Goal: Task Accomplishment & Management: Manage account settings

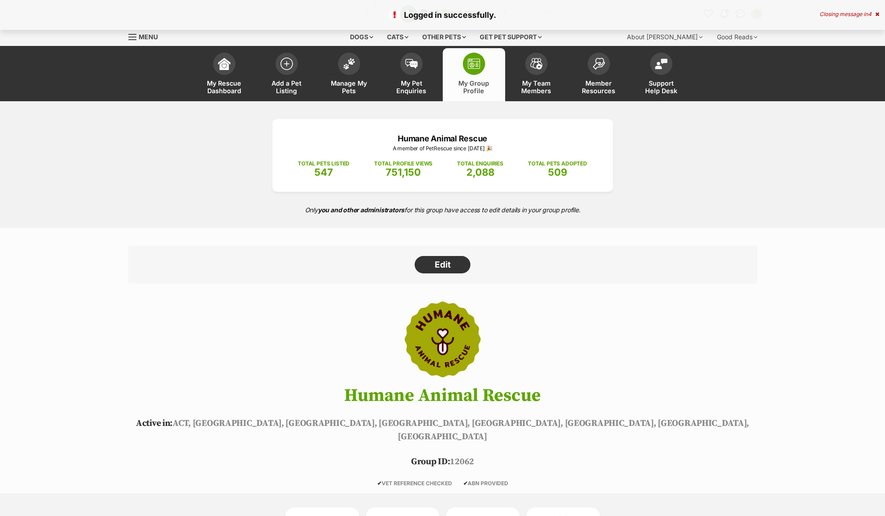
click at [861, 17] on div "Closing message in 4" at bounding box center [850, 14] width 60 height 6
click at [741, 14] on img "Conversations" at bounding box center [741, 14] width 12 height 12
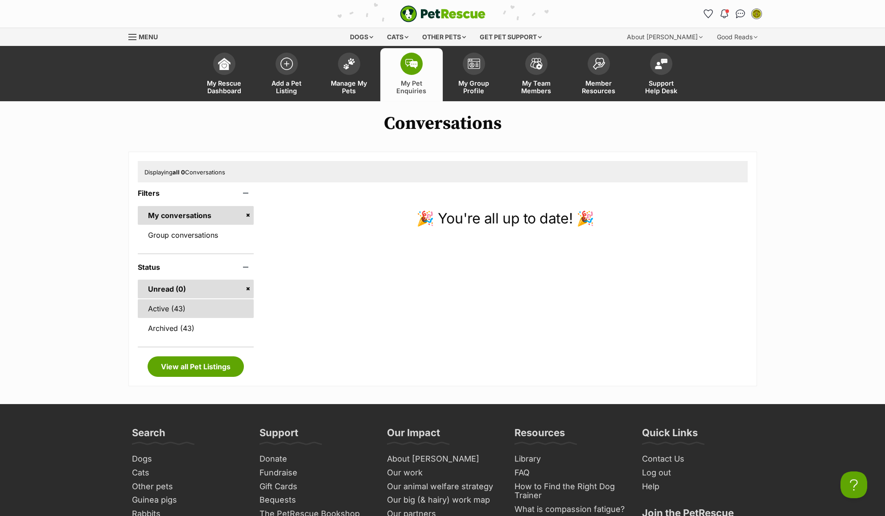
click at [196, 302] on link "Active (43)" at bounding box center [196, 308] width 116 height 19
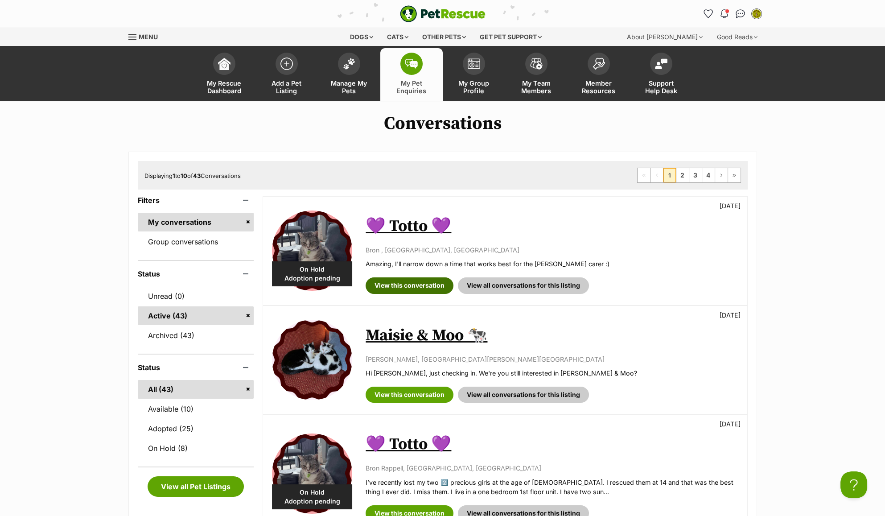
click at [411, 283] on link "View this conversation" at bounding box center [410, 285] width 88 height 16
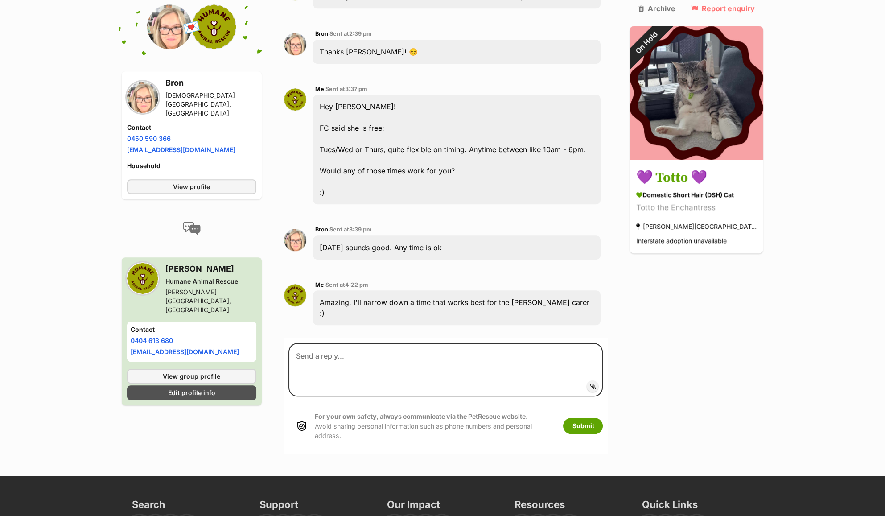
scroll to position [1595, 0]
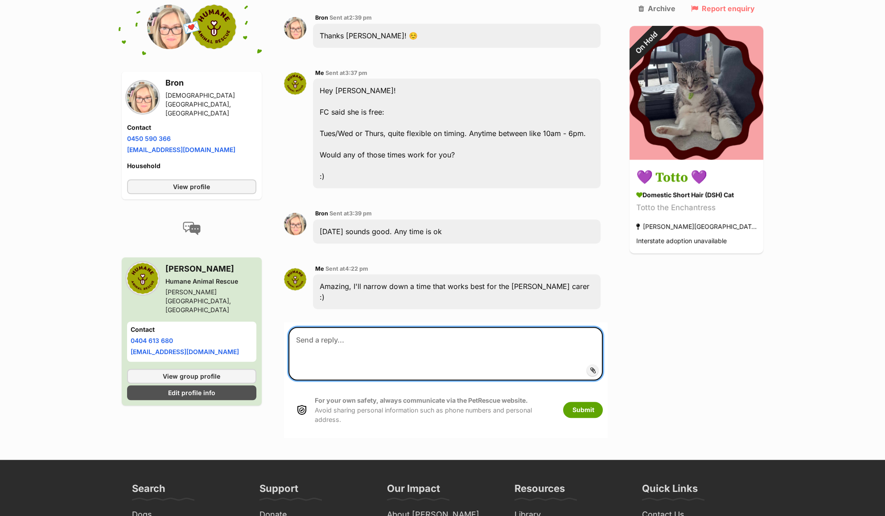
click at [398, 327] on textarea at bounding box center [446, 354] width 315 height 54
type textarea "Would between 12-2PM on Tuesday work? :)"
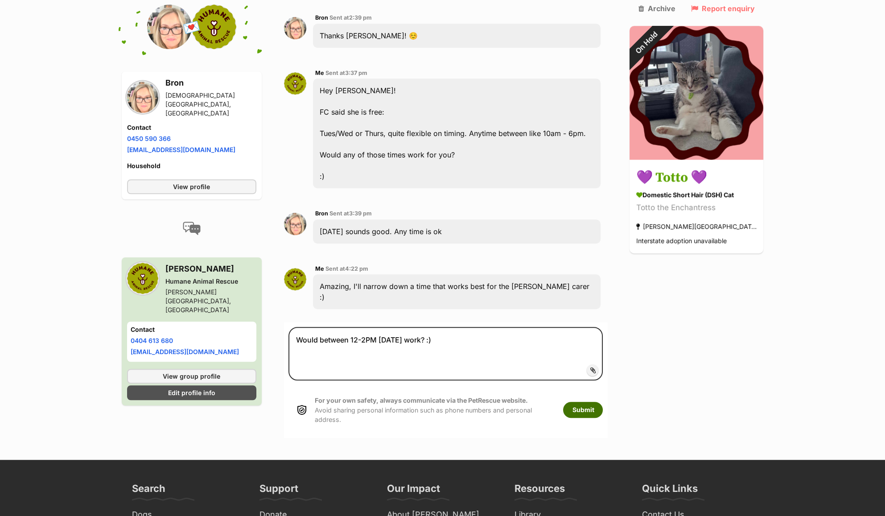
click at [594, 402] on button "Submit" at bounding box center [583, 410] width 40 height 16
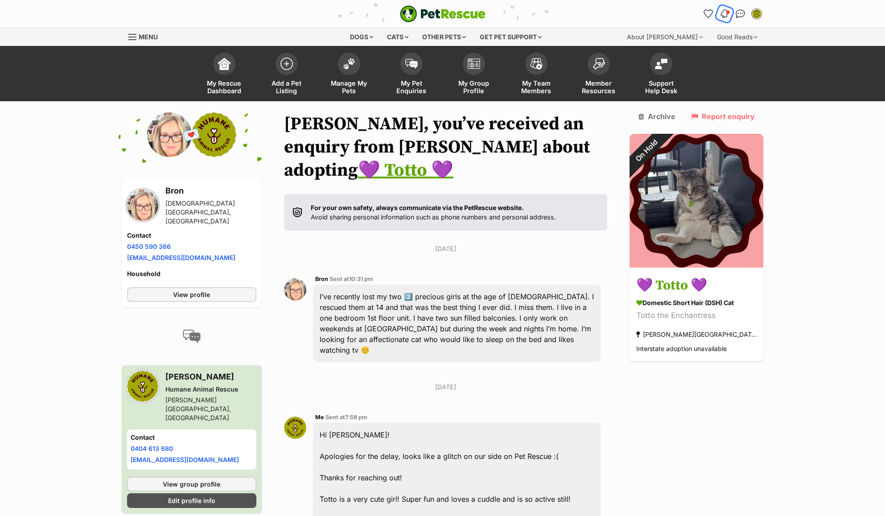
click at [721, 13] on img "Notifications" at bounding box center [724, 13] width 10 height 11
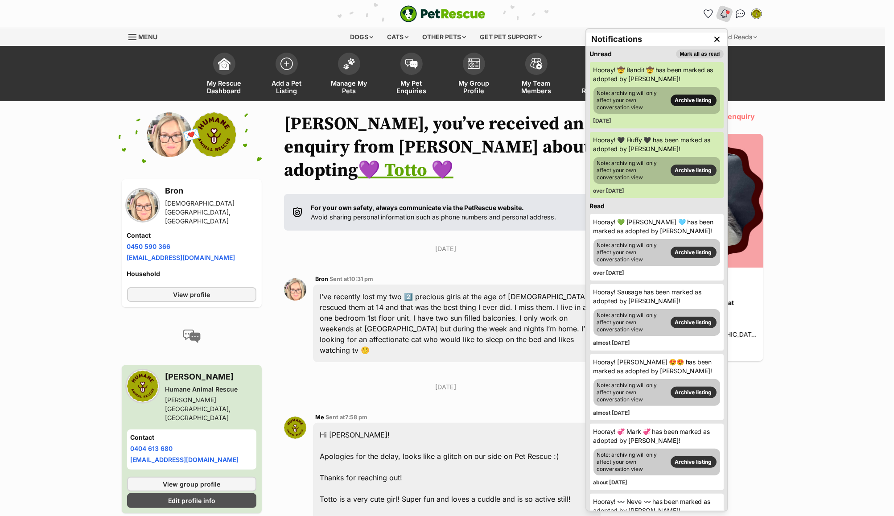
click at [697, 102] on link "Archive listing" at bounding box center [694, 101] width 46 height 12
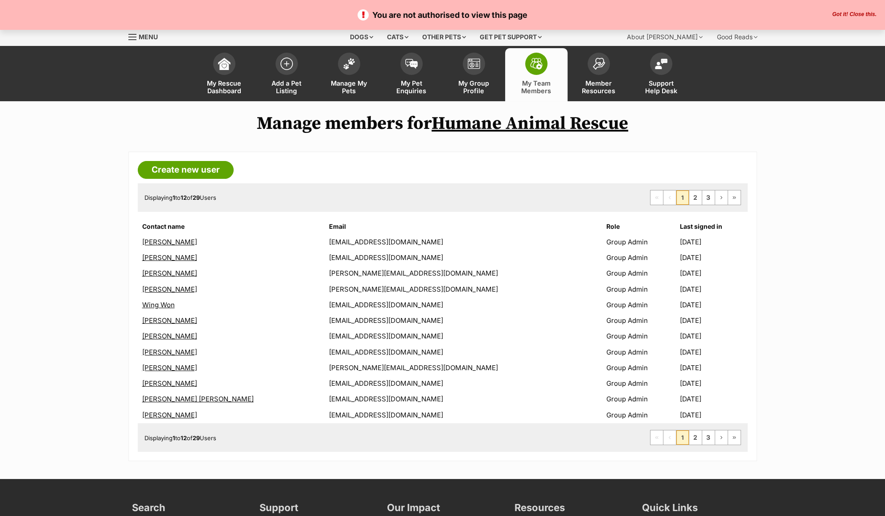
click at [857, 11] on button "Got it! Close this." at bounding box center [855, 14] width 50 height 7
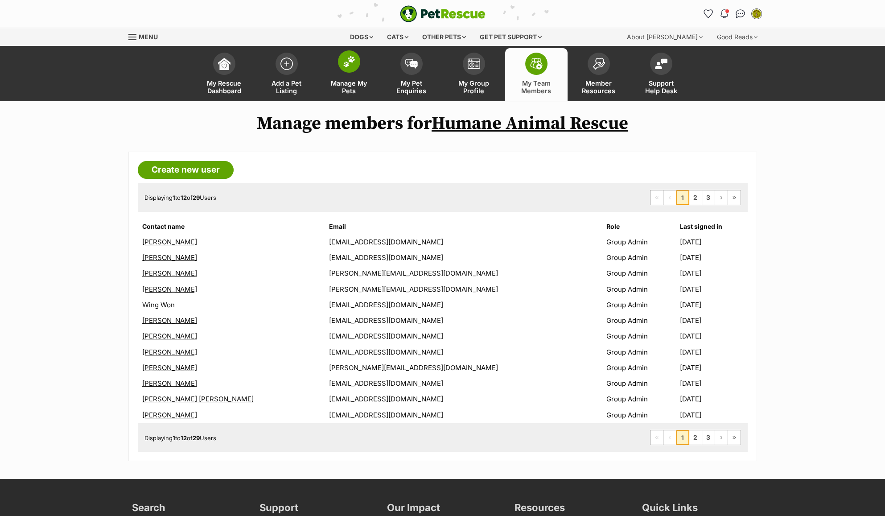
click at [339, 68] on link "Manage My Pets" at bounding box center [349, 74] width 62 height 53
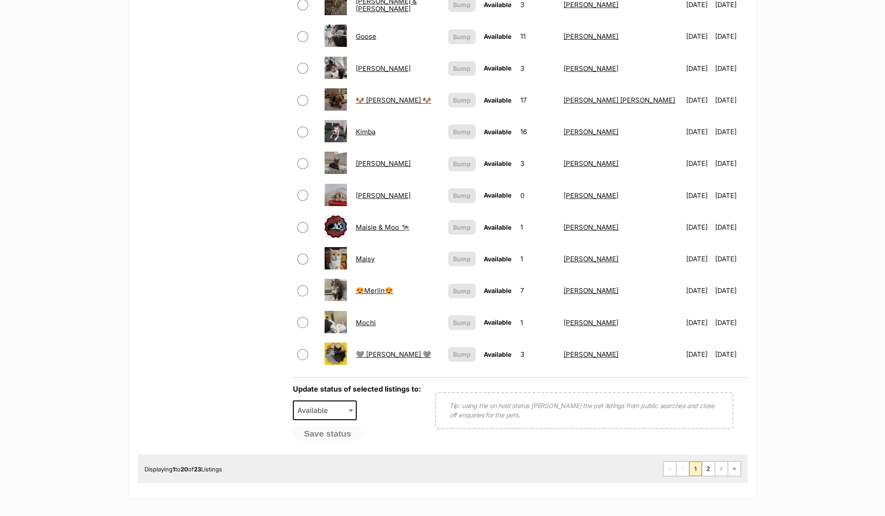
scroll to position [595, 0]
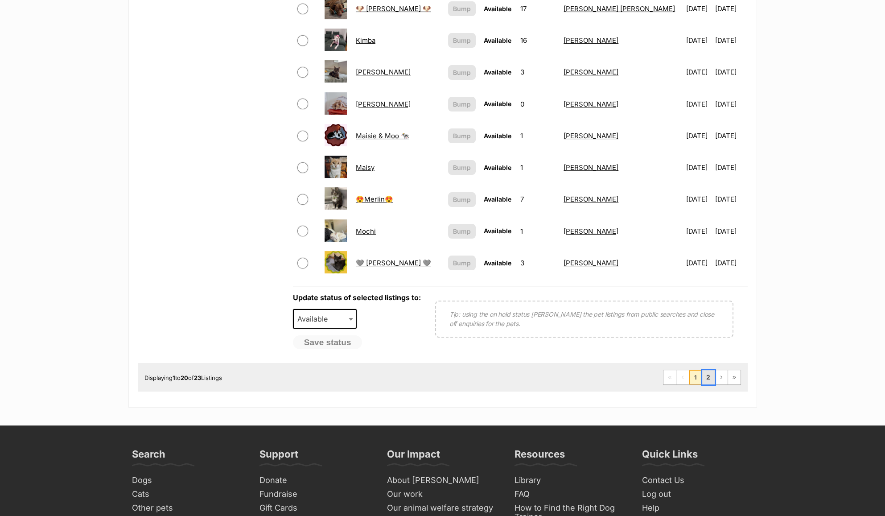
click at [707, 383] on link "2" at bounding box center [709, 377] width 12 height 14
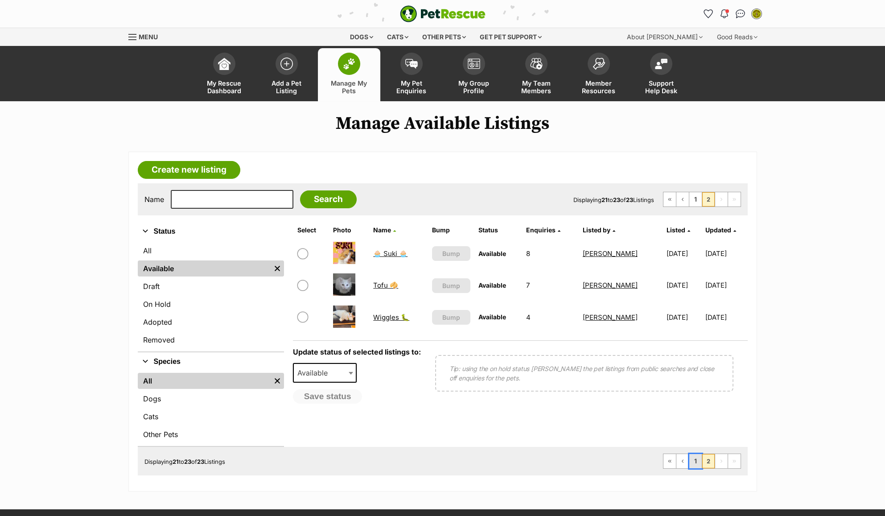
click at [696, 465] on link "1" at bounding box center [696, 461] width 12 height 14
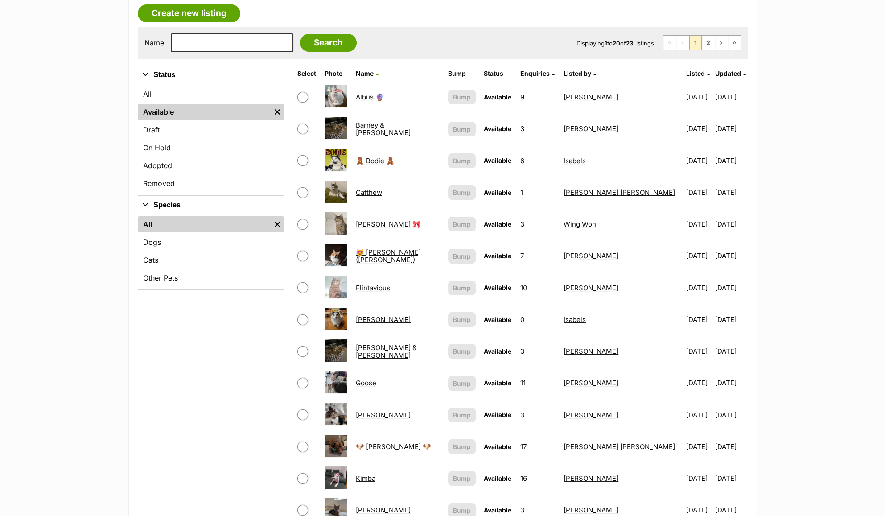
scroll to position [178, 0]
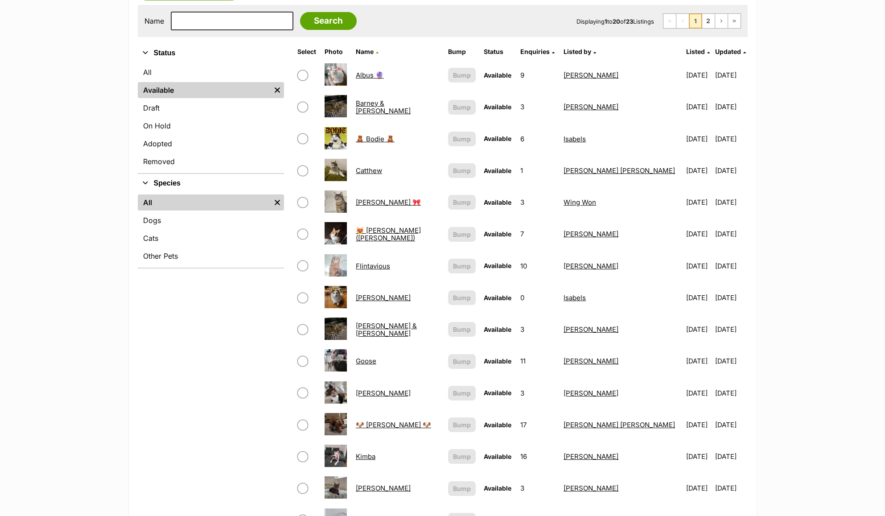
click at [368, 393] on link "[PERSON_NAME]" at bounding box center [383, 393] width 55 height 8
click at [377, 297] on link "Flynn" at bounding box center [383, 298] width 55 height 8
click at [371, 49] on span "Name" at bounding box center [365, 52] width 18 height 8
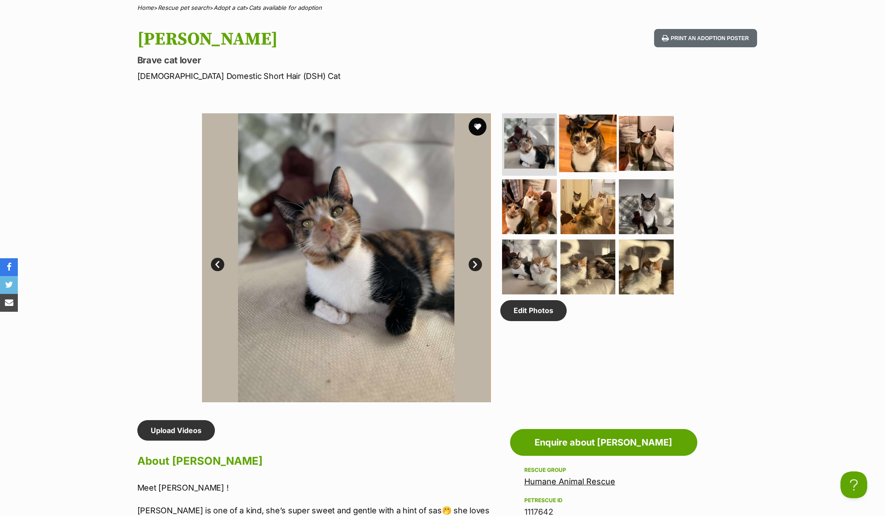
click at [582, 145] on img at bounding box center [588, 144] width 58 height 58
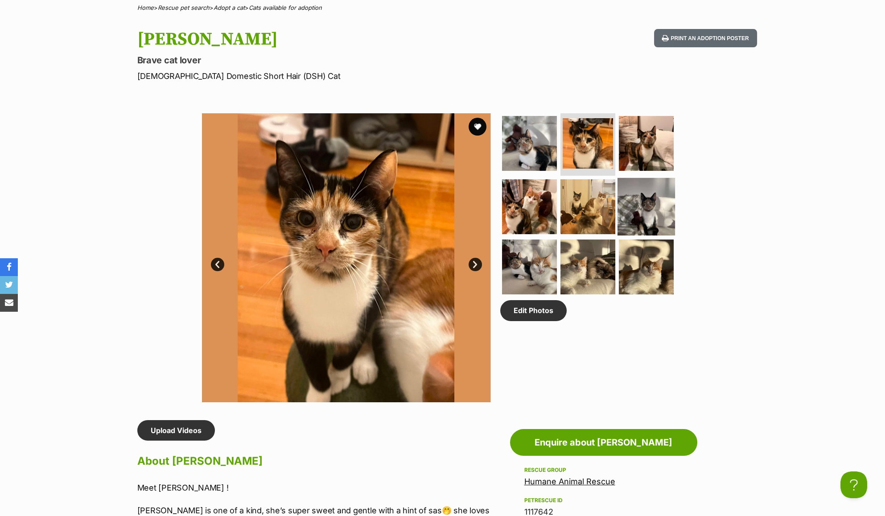
click at [654, 207] on img at bounding box center [647, 207] width 58 height 58
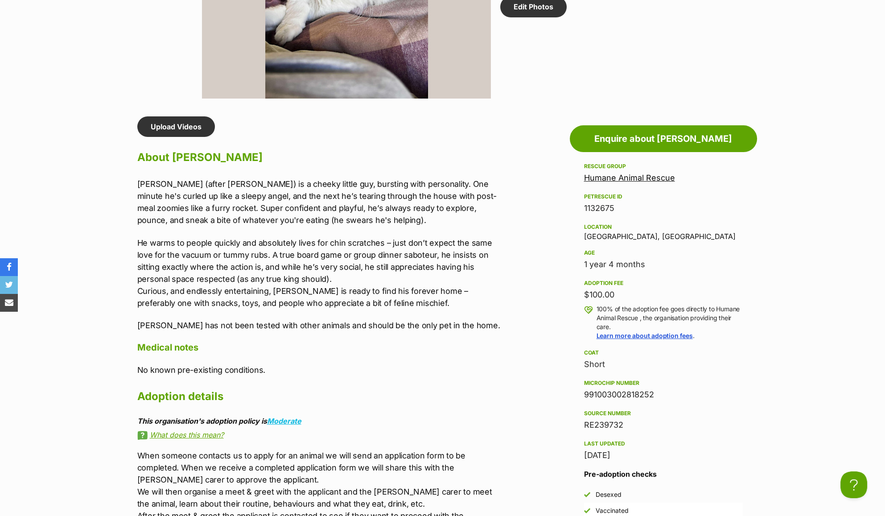
scroll to position [773, 0]
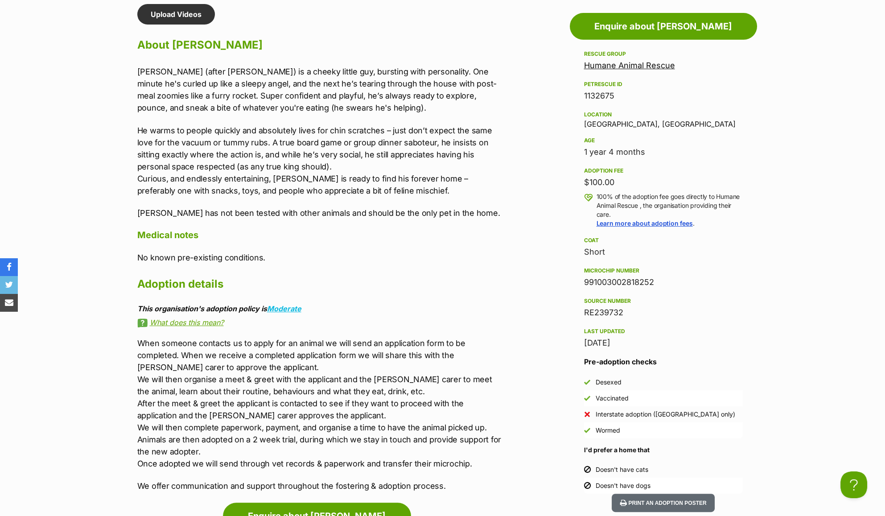
drag, startPoint x: 641, startPoint y: 312, endPoint x: 551, endPoint y: 269, distance: 100.2
click at [551, 269] on div "Advertisement Adoption information I've been adopted! This pet is no longer ava…" at bounding box center [442, 505] width 629 height 1002
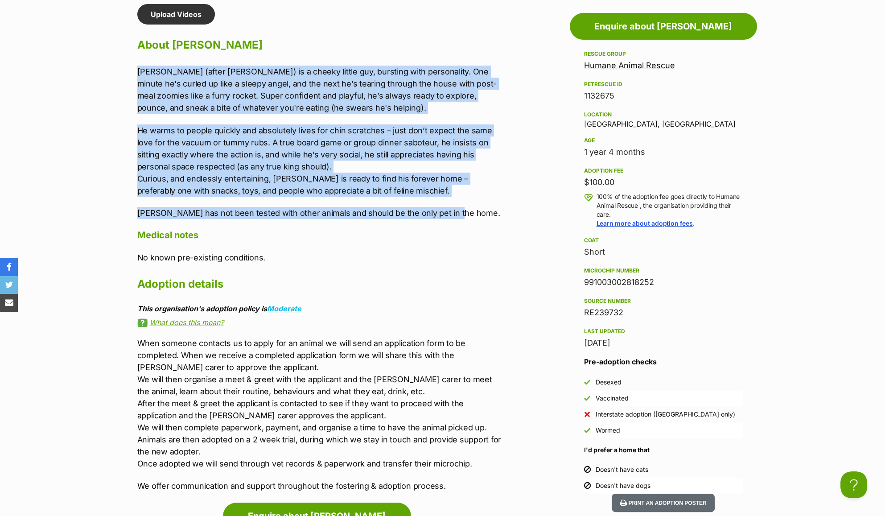
scroll to position [0, 0]
drag, startPoint x: 462, startPoint y: 217, endPoint x: 95, endPoint y: 55, distance: 400.6
click at [95, 55] on section "Humane Animal Rescue A member of PetRescue since 2023 🎉 TOTAL PETS LISTED 547 T…" at bounding box center [442, 167] width 885 height 1678
copy div "Flynn (after Flynn Rider) is a cheeky little guy, bursting with personality. On…"
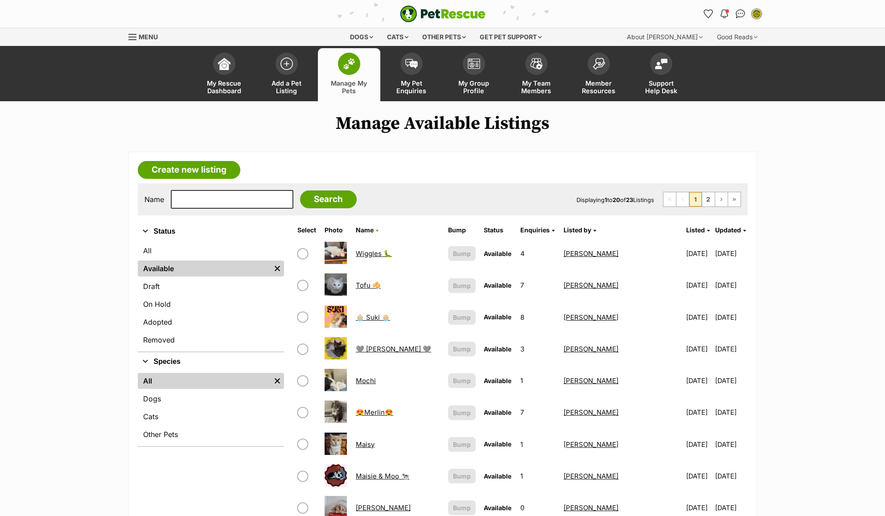
click at [372, 225] on th "Name" at bounding box center [397, 230] width 91 height 14
click at [374, 228] on span "Name" at bounding box center [365, 230] width 18 height 8
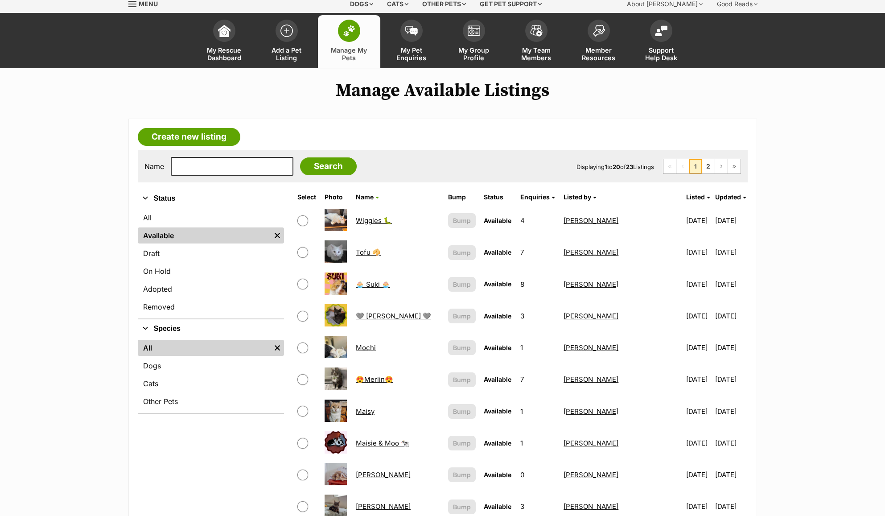
scroll to position [119, 0]
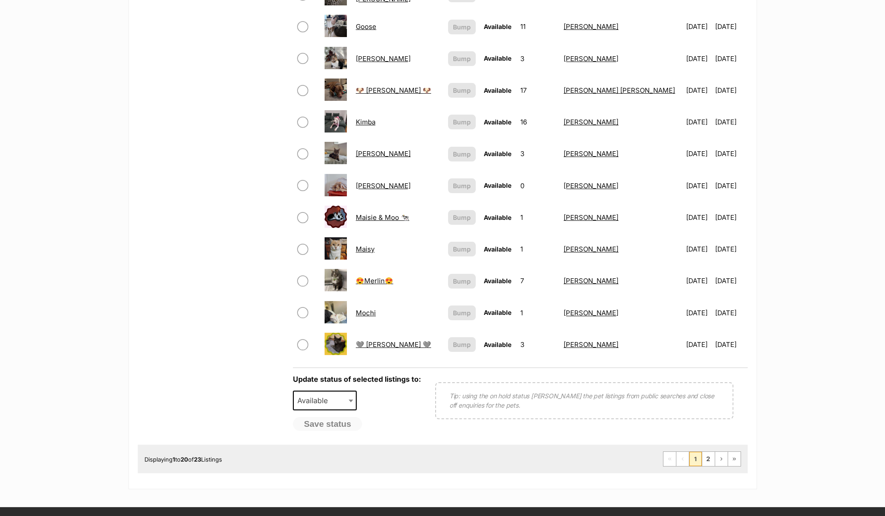
scroll to position [595, 0]
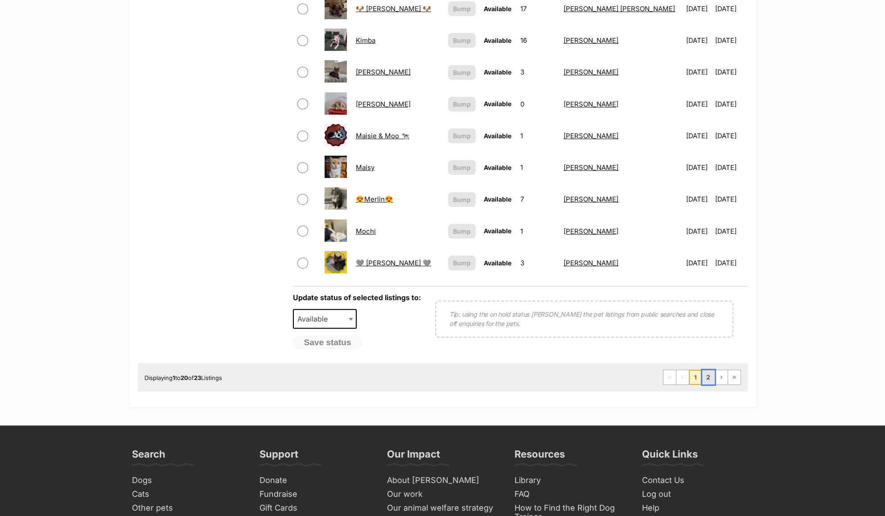
click at [713, 384] on link "2" at bounding box center [709, 377] width 12 height 14
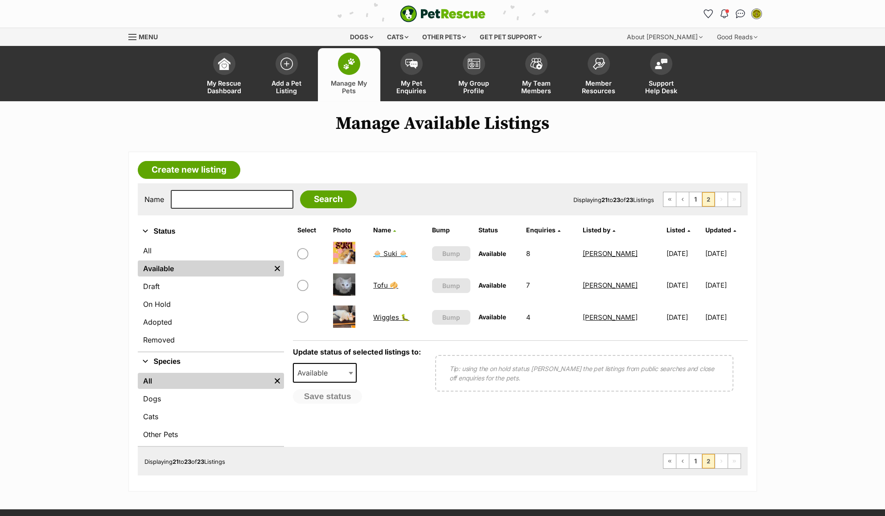
click at [379, 284] on link "Tofu 🥠" at bounding box center [385, 285] width 25 height 8
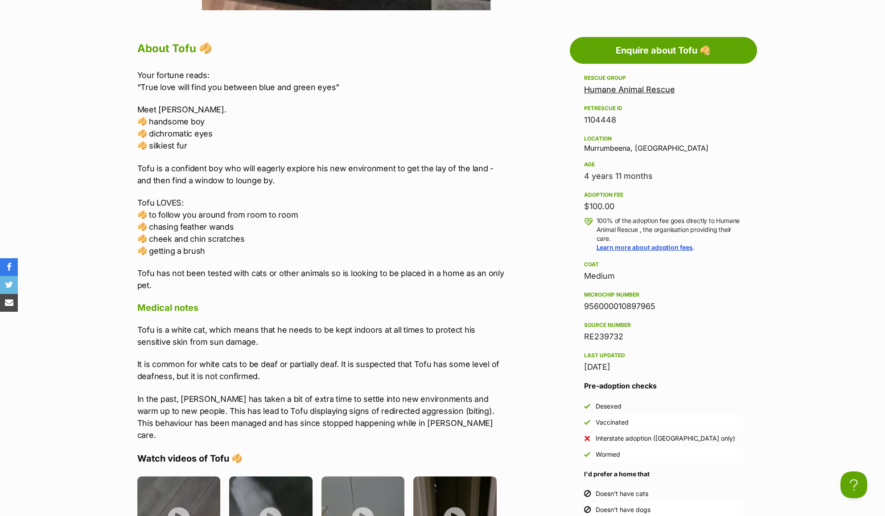
scroll to position [773, 0]
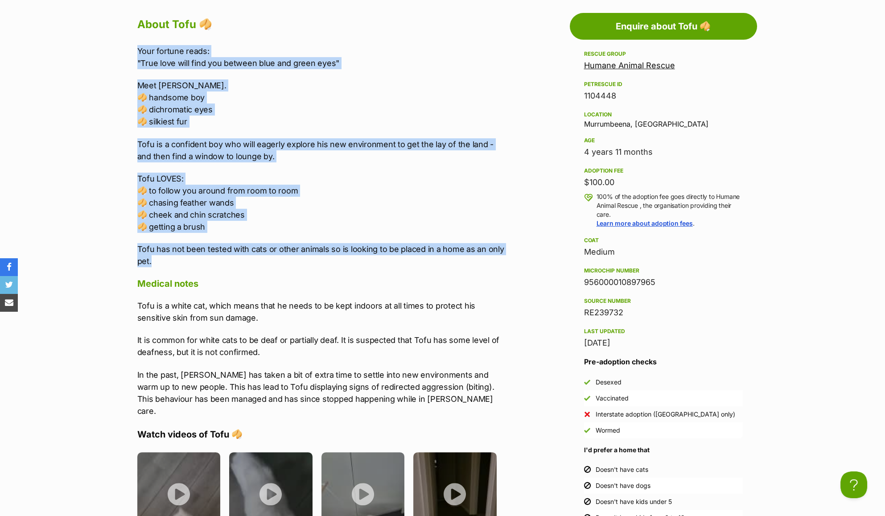
drag, startPoint x: 131, startPoint y: 46, endPoint x: 257, endPoint y: 264, distance: 251.8
click at [257, 264] on div "About Tofu 🥠 Your fortune reads: "True love will find you between blue and gree…" at bounding box center [316, 409] width 377 height 789
copy div "Your fortune reads: "True love will find you between blue and green eyes" Meet …"
drag, startPoint x: 636, startPoint y: 318, endPoint x: 571, endPoint y: 270, distance: 80.3
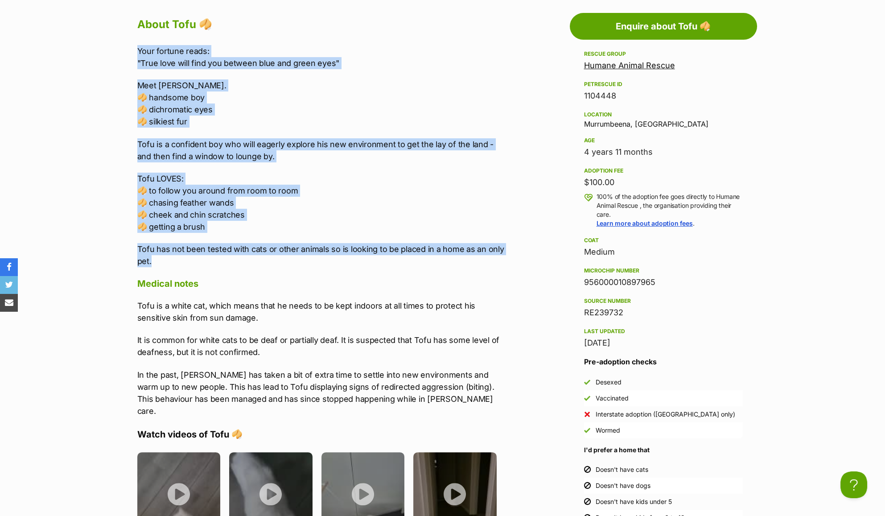
click at [571, 270] on aside "Rescue group Humane Animal Rescue PetRescue ID 1104448 Location Murrumbeena, VI…" at bounding box center [663, 287] width 187 height 477
copy div "Microchip number 956000010897965 Source number RE239732"
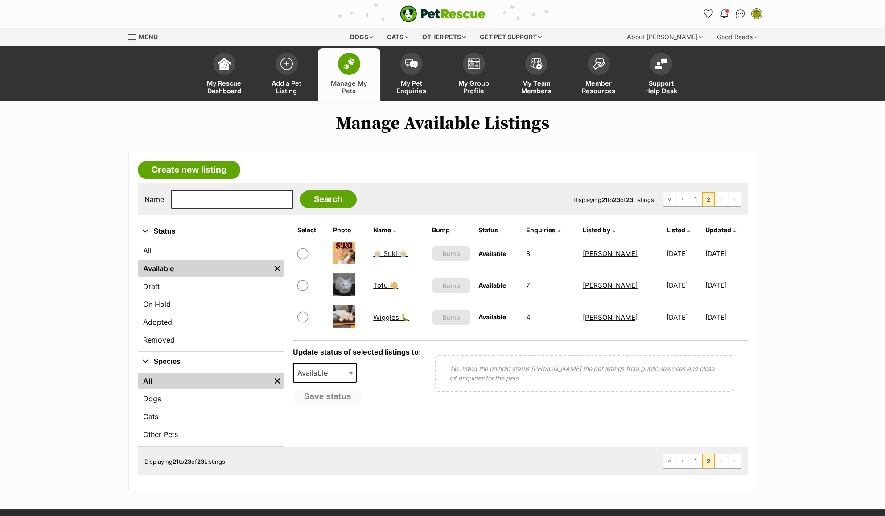
click at [384, 318] on link "Wiggles 🐛" at bounding box center [391, 317] width 36 height 8
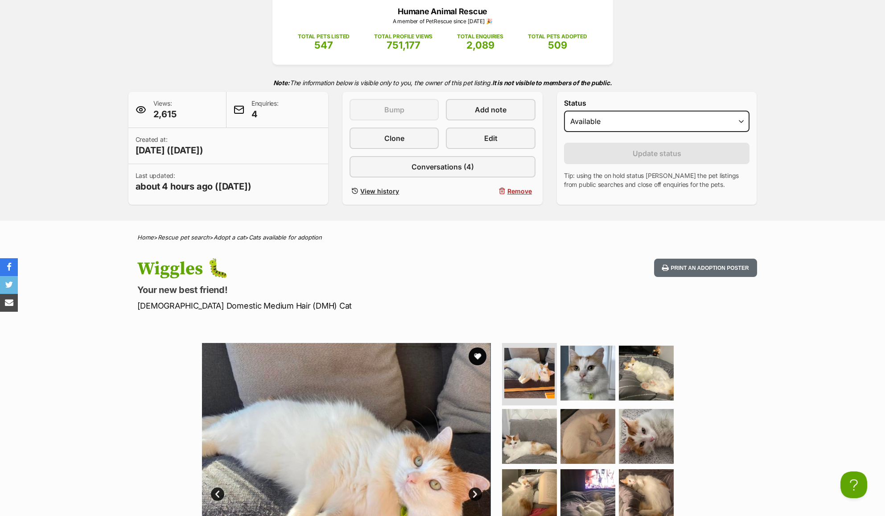
scroll to position [59, 0]
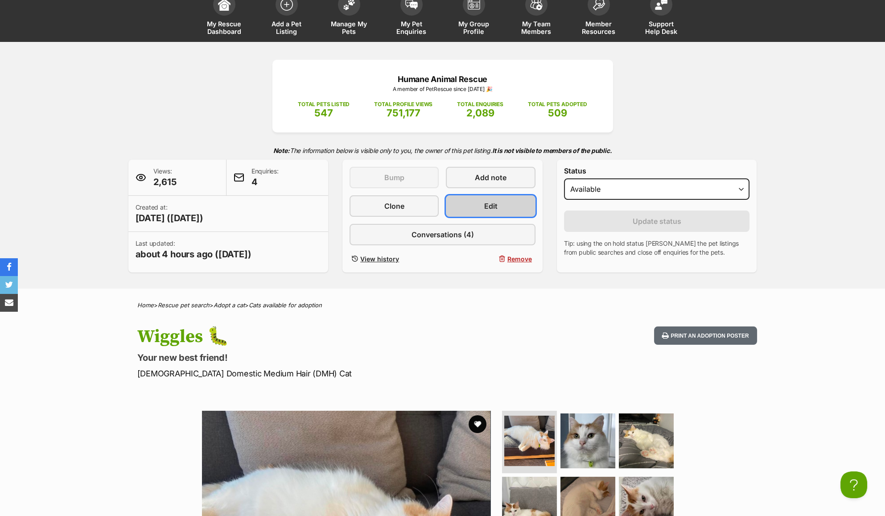
click at [498, 202] on link "Edit" at bounding box center [490, 205] width 89 height 21
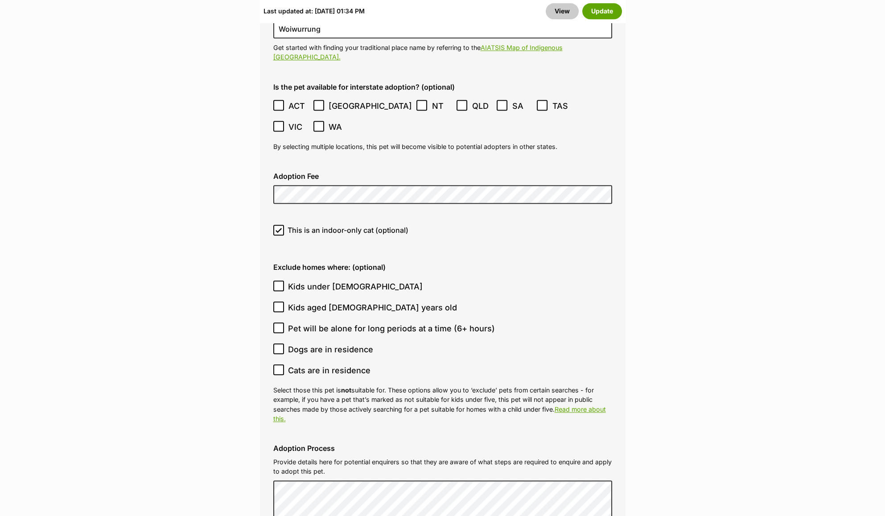
scroll to position [2557, 0]
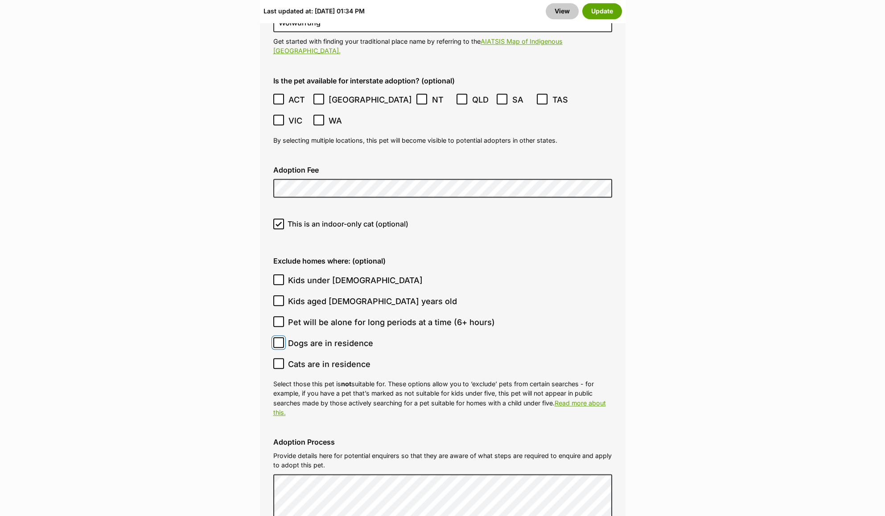
click at [277, 337] on input "Dogs are in residence" at bounding box center [278, 342] width 11 height 11
checkbox input "true"
click at [278, 360] on icon at bounding box center [279, 363] width 6 height 6
click at [278, 358] on input "Cats are in residence" at bounding box center [278, 363] width 11 height 11
checkbox input "true"
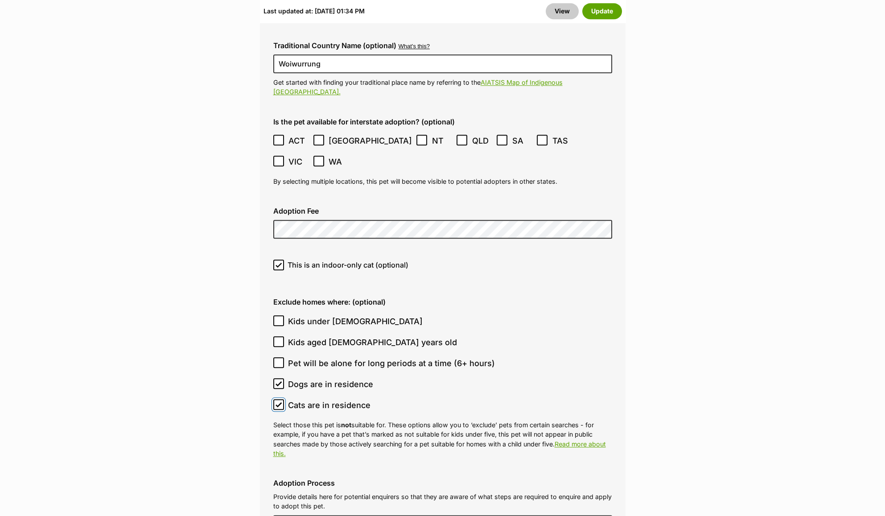
scroll to position [2498, 0]
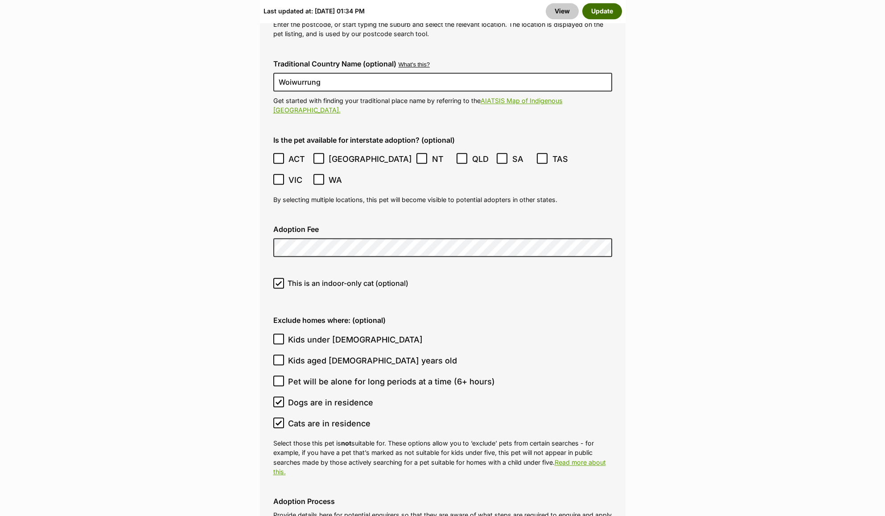
click at [598, 12] on button "Update" at bounding box center [603, 11] width 40 height 16
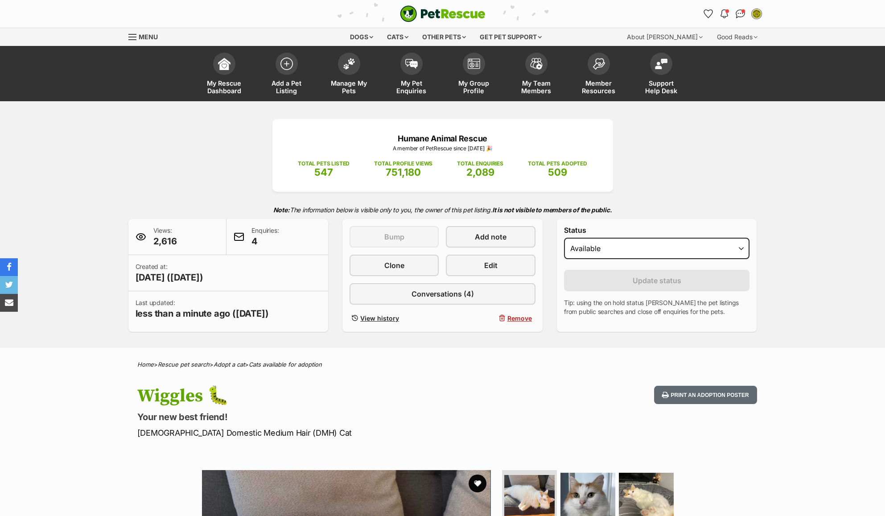
click at [352, 66] on img at bounding box center [349, 64] width 12 height 12
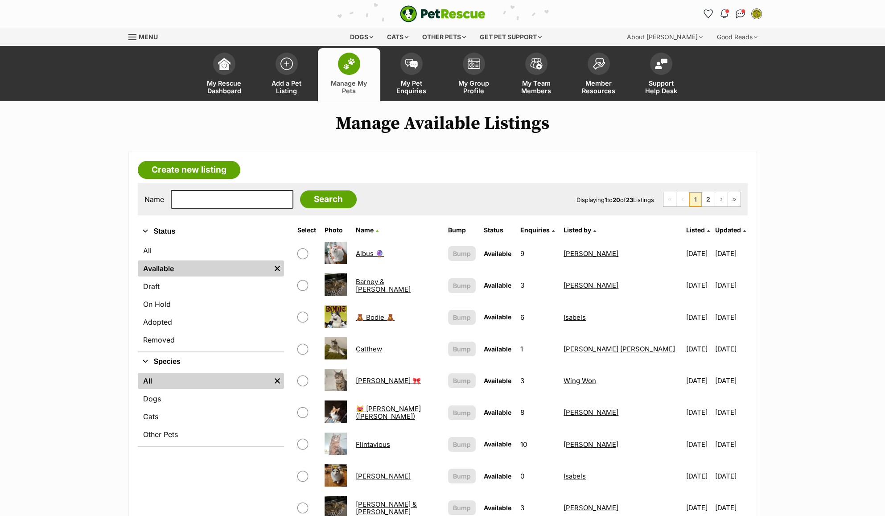
click at [376, 249] on link "Albus 🔮" at bounding box center [370, 253] width 28 height 8
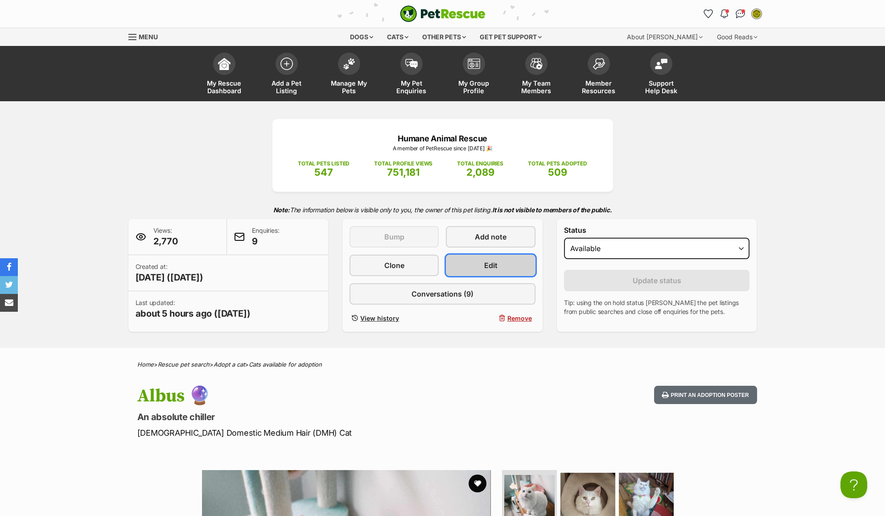
click at [505, 258] on link "Edit" at bounding box center [490, 265] width 89 height 21
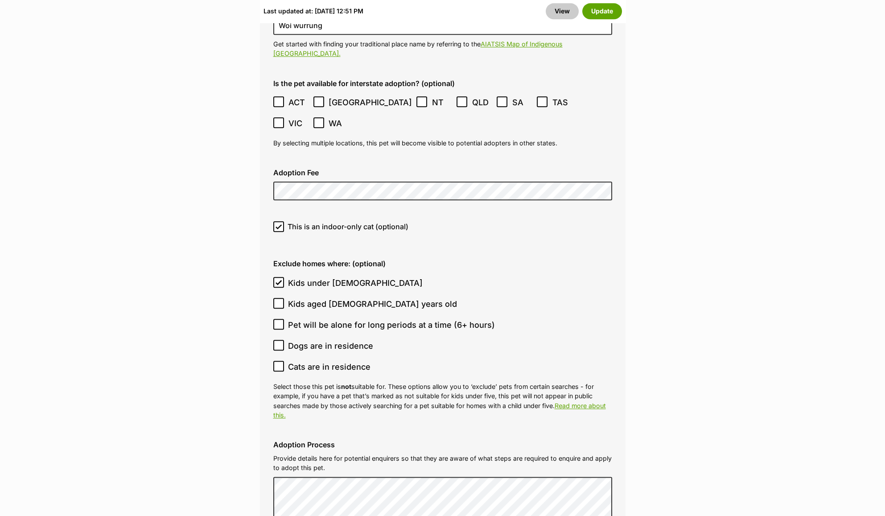
scroll to position [2617, 0]
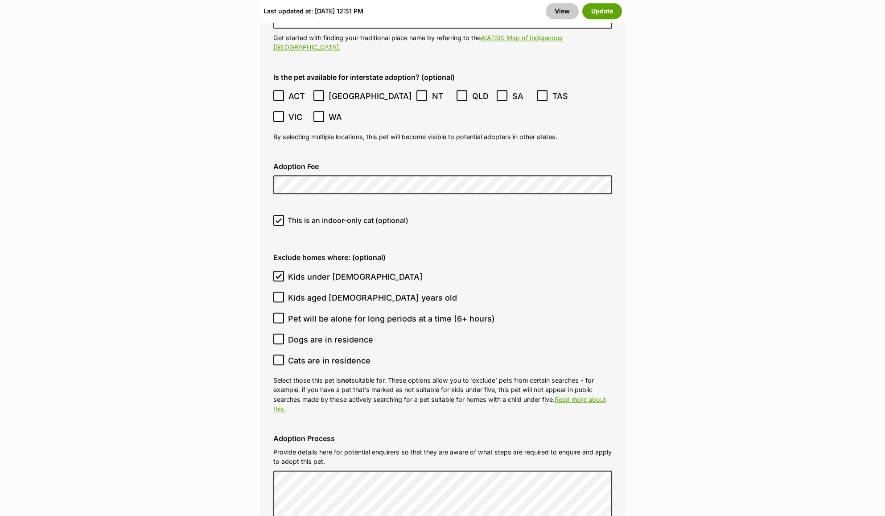
click at [276, 337] on icon at bounding box center [278, 339] width 5 height 4
click at [276, 334] on input "Dogs are in residence" at bounding box center [278, 339] width 11 height 11
checkbox input "true"
click at [595, 16] on button "Update" at bounding box center [603, 11] width 40 height 16
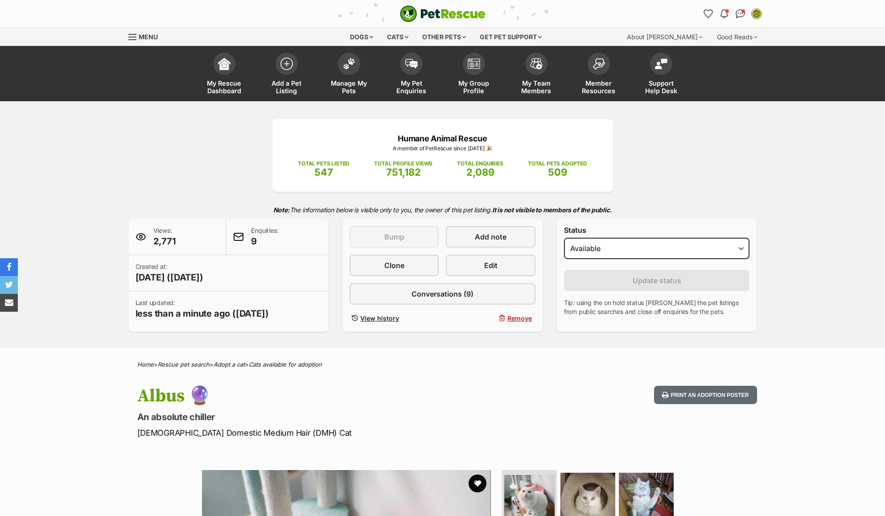
click at [354, 71] on span at bounding box center [349, 64] width 22 height 22
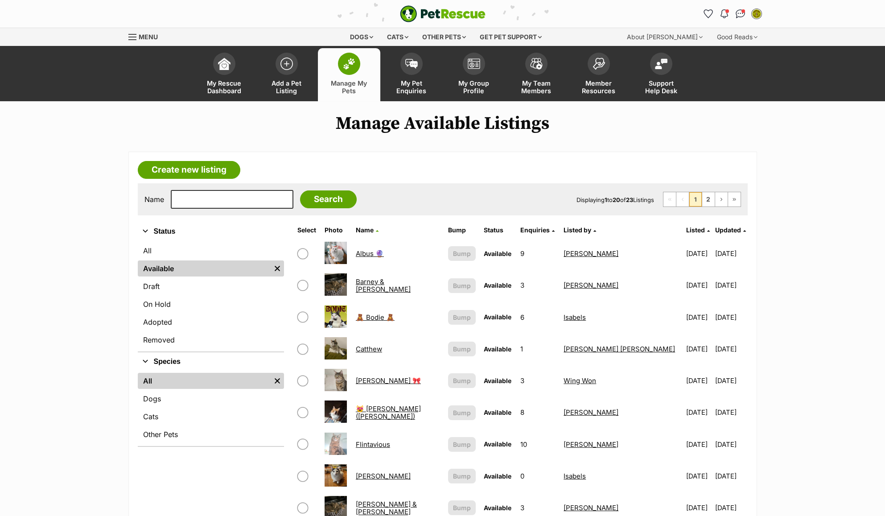
click at [384, 319] on link "🧸 Bodie 🧸" at bounding box center [375, 317] width 39 height 8
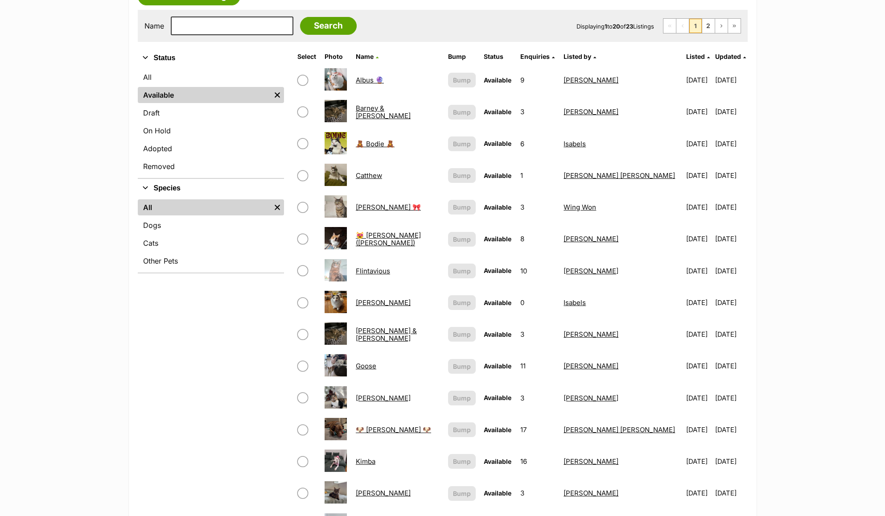
scroll to position [178, 0]
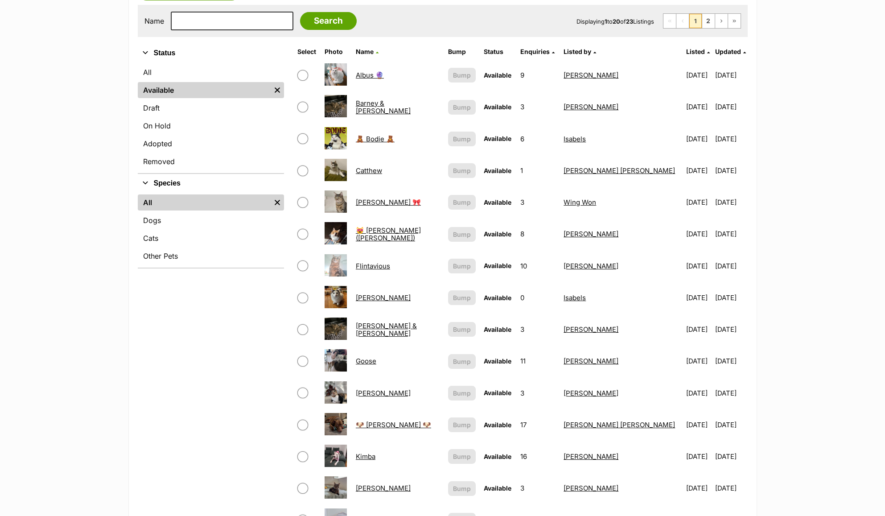
click at [371, 298] on link "Flynn" at bounding box center [383, 298] width 55 height 8
click at [375, 363] on link "Goose" at bounding box center [366, 361] width 21 height 8
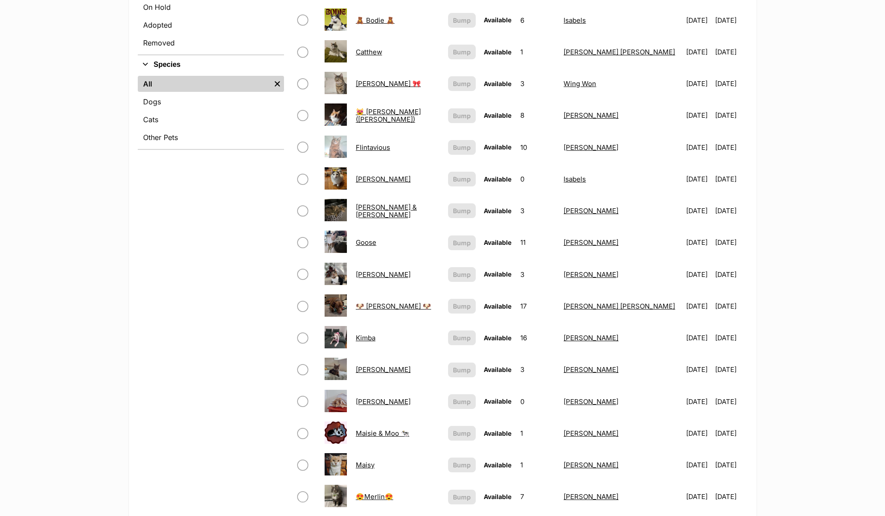
scroll to position [475, 0]
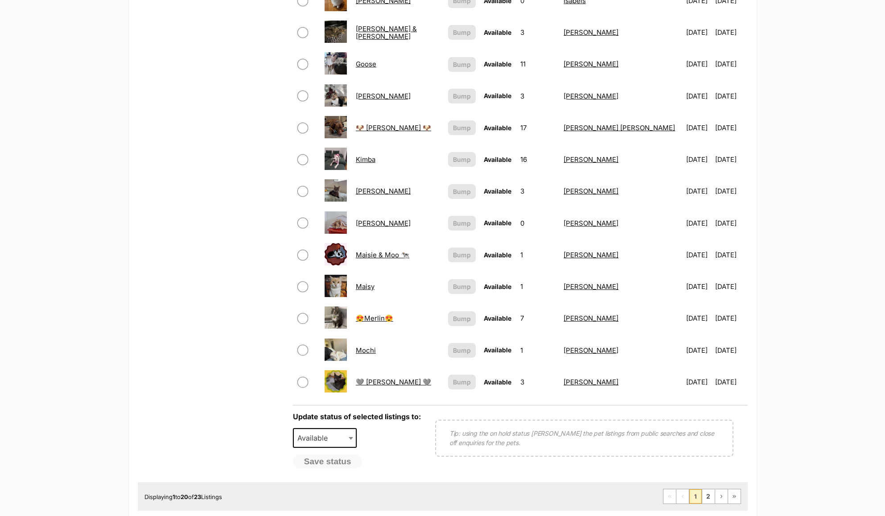
click at [382, 383] on link "🩶 Nico 🩶" at bounding box center [393, 382] width 75 height 8
click at [373, 351] on link "Mochi" at bounding box center [366, 350] width 20 height 8
click at [375, 322] on link "😍Merlin😍" at bounding box center [374, 318] width 37 height 8
click at [371, 290] on link "Maisy" at bounding box center [365, 286] width 19 height 8
click at [370, 222] on link "[PERSON_NAME]" at bounding box center [383, 223] width 55 height 8
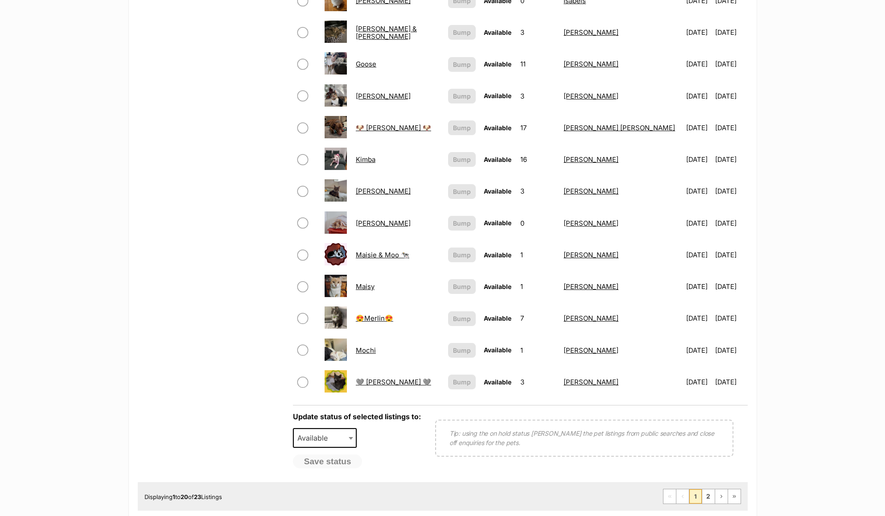
click at [368, 195] on link "[PERSON_NAME]" at bounding box center [383, 191] width 55 height 8
click at [376, 97] on link "Griselda" at bounding box center [383, 96] width 55 height 8
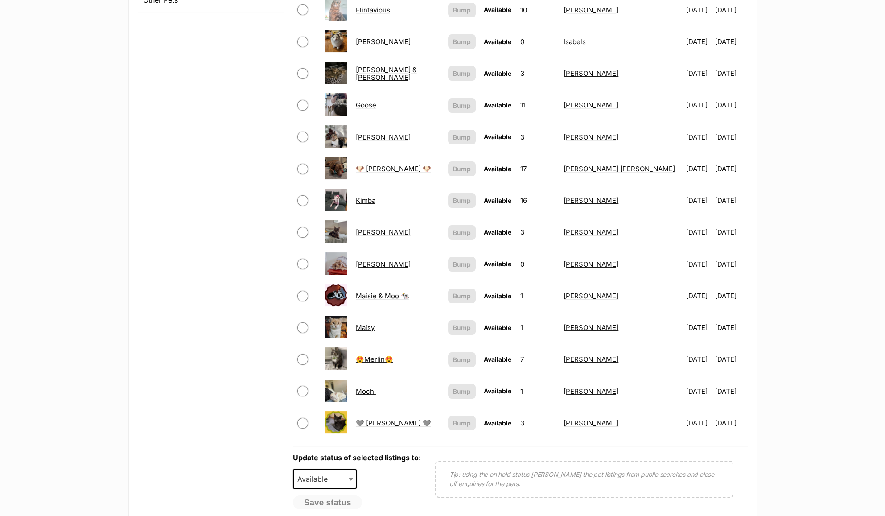
scroll to position [416, 0]
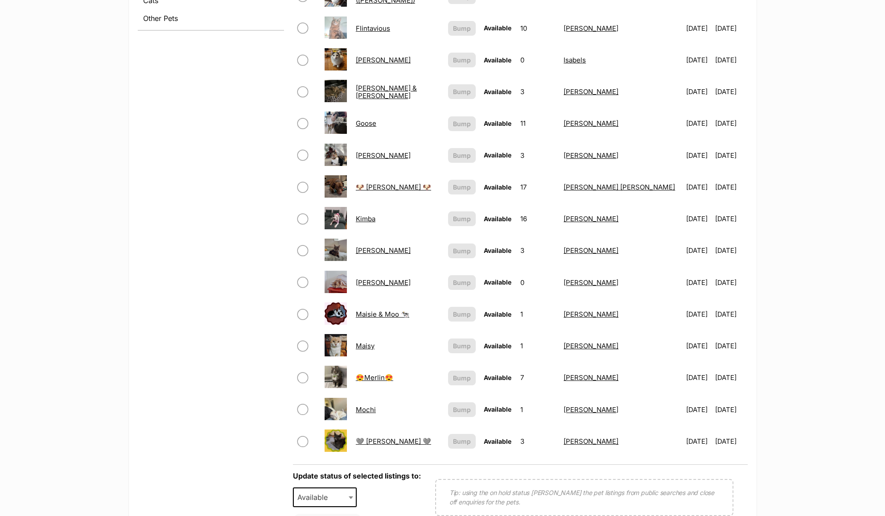
click at [376, 124] on link "Goose" at bounding box center [366, 123] width 21 height 8
click at [376, 97] on link "Fred & Barney" at bounding box center [386, 92] width 61 height 16
click at [368, 61] on link "Flynn" at bounding box center [383, 60] width 55 height 8
click at [381, 30] on link "Flintavious" at bounding box center [373, 28] width 34 height 8
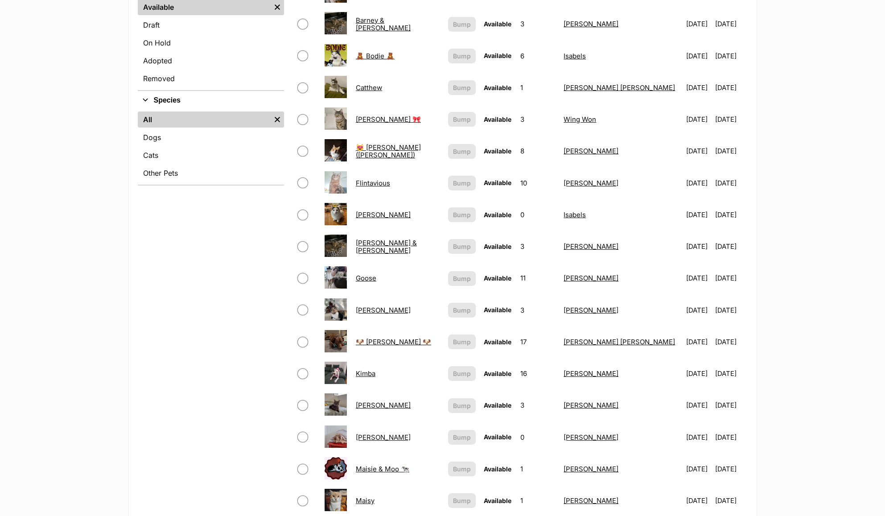
scroll to position [238, 0]
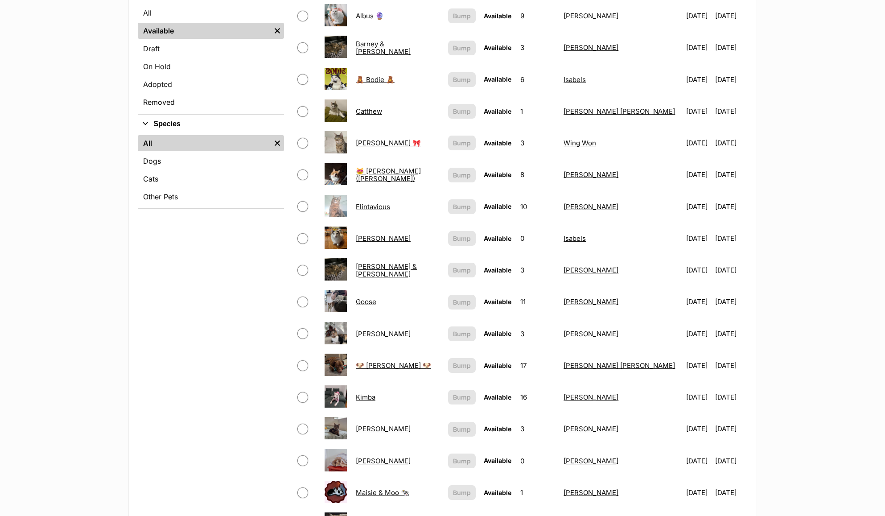
click at [397, 170] on td "😻 Eugene (Gene)" at bounding box center [397, 174] width 91 height 31
click at [397, 176] on link "😻 Eugene (Gene)" at bounding box center [388, 175] width 65 height 16
click at [377, 142] on link "Cleo 🎀" at bounding box center [388, 143] width 65 height 8
click at [368, 112] on link "Catthew" at bounding box center [369, 111] width 26 height 8
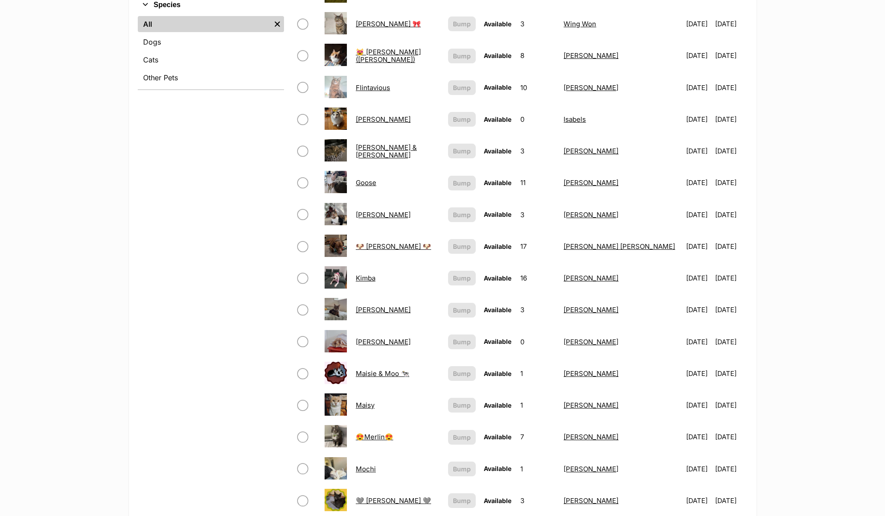
scroll to position [654, 0]
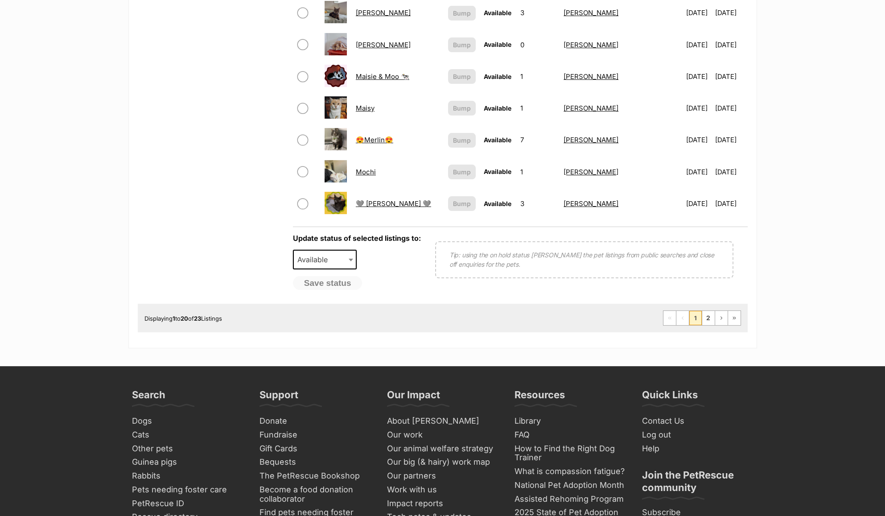
click at [704, 326] on ul "First Page Previous Page 1 2 Next Page Last Page" at bounding box center [702, 317] width 78 height 15
click at [709, 323] on link "2" at bounding box center [709, 318] width 12 height 14
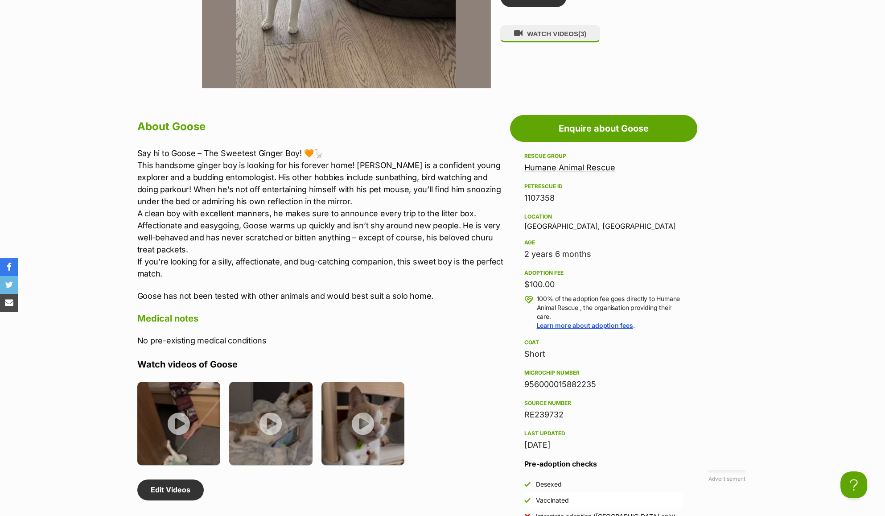
scroll to position [535, 0]
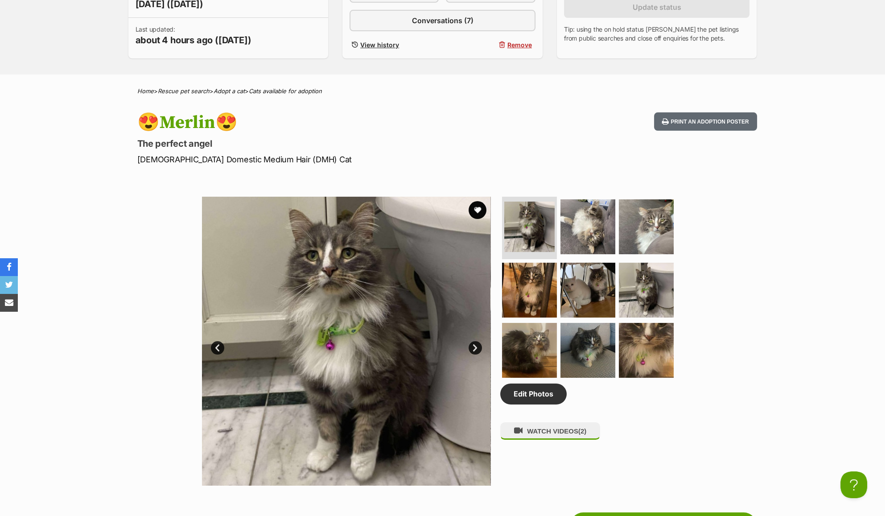
scroll to position [238, 0]
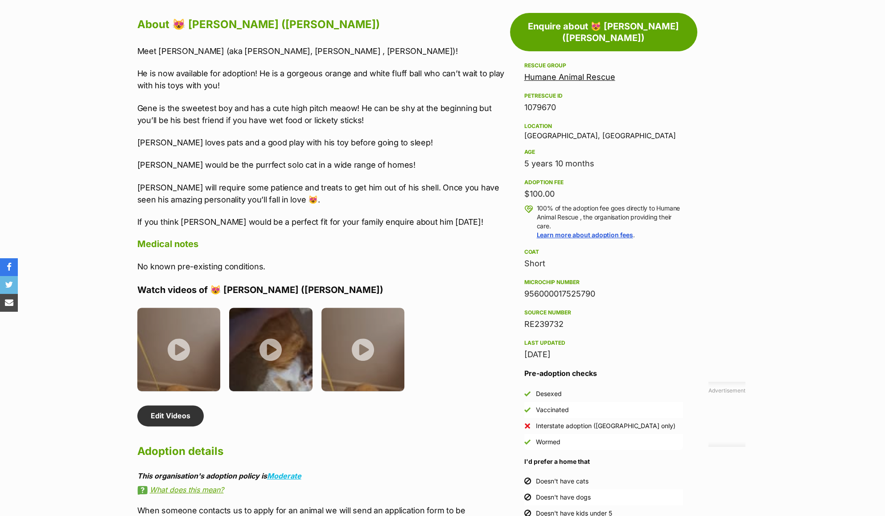
scroll to position [892, 0]
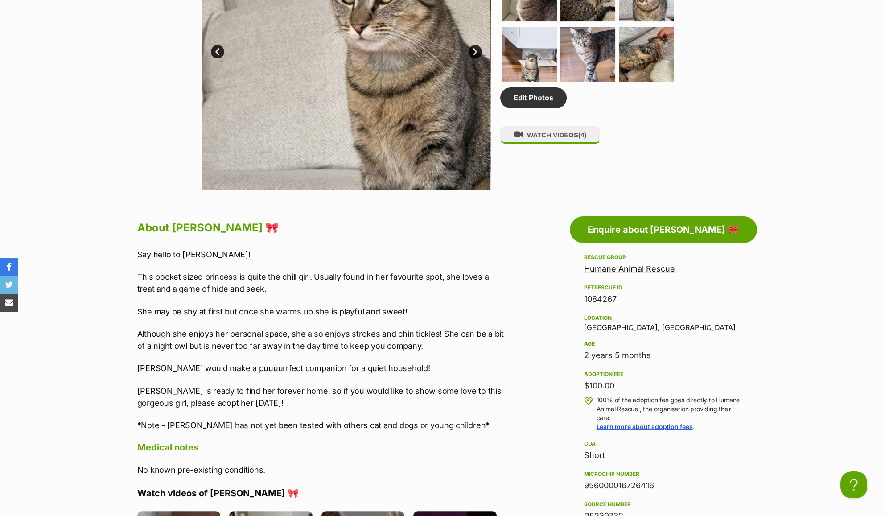
scroll to position [535, 0]
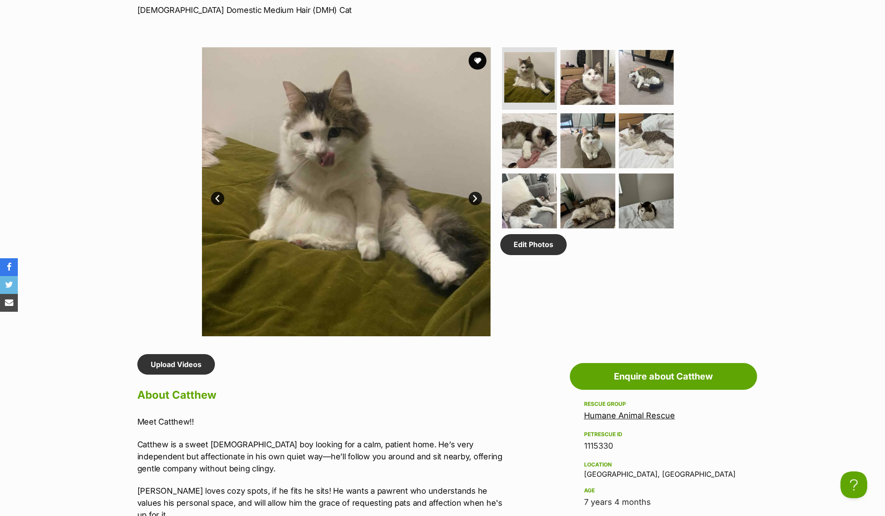
scroll to position [416, 0]
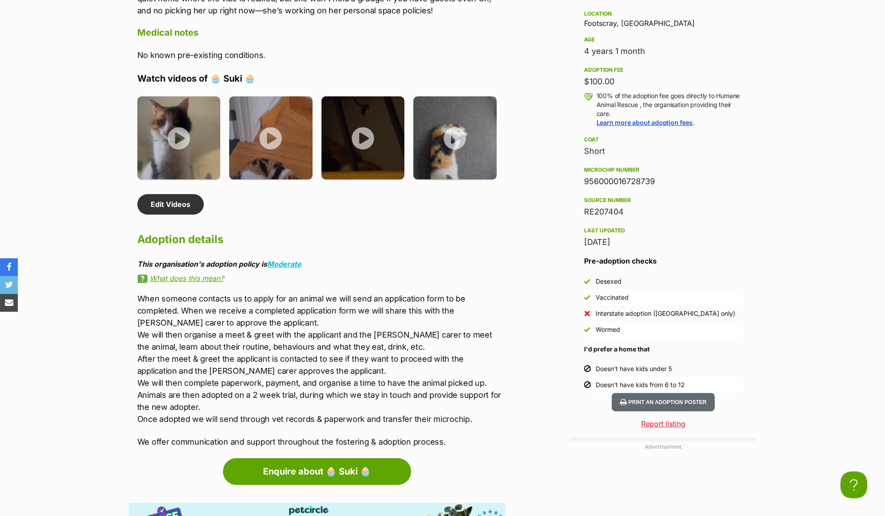
scroll to position [951, 0]
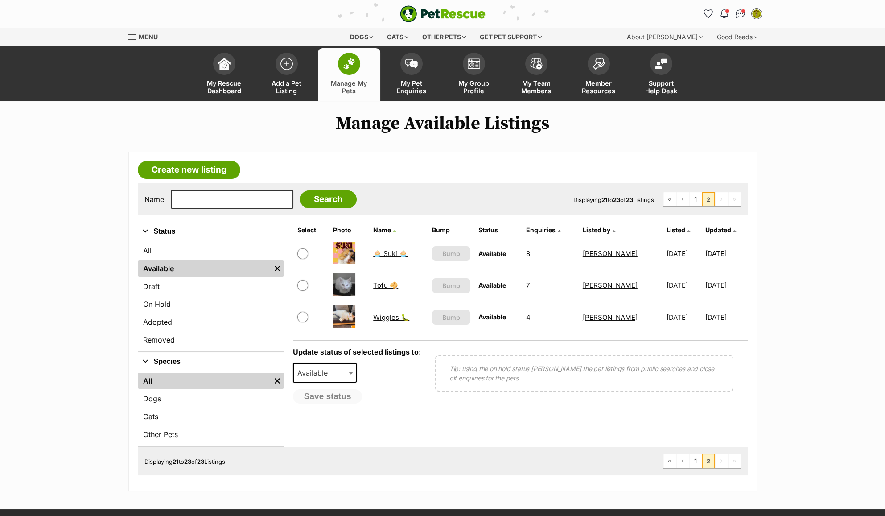
click at [378, 282] on link "Tofu 🥠" at bounding box center [385, 285] width 25 height 8
click at [387, 318] on link "Wiggles 🐛" at bounding box center [391, 317] width 36 height 8
click at [701, 460] on link "1" at bounding box center [696, 461] width 12 height 14
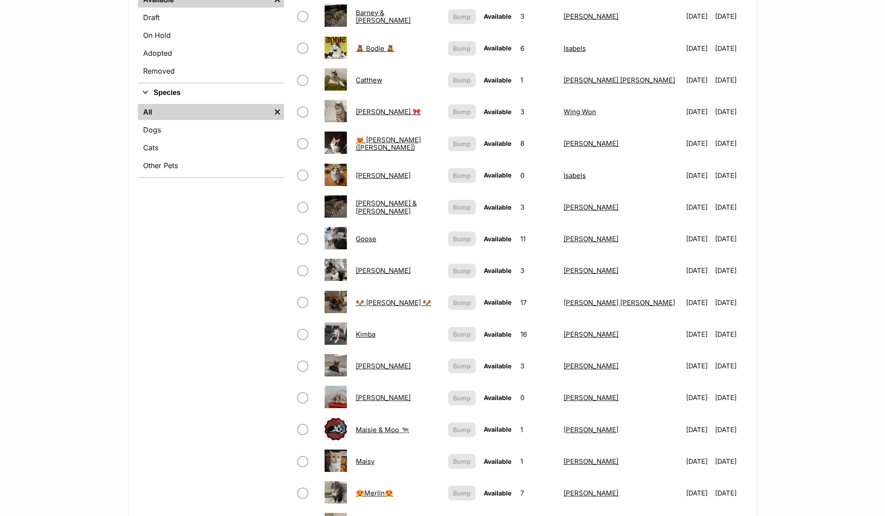
scroll to position [238, 0]
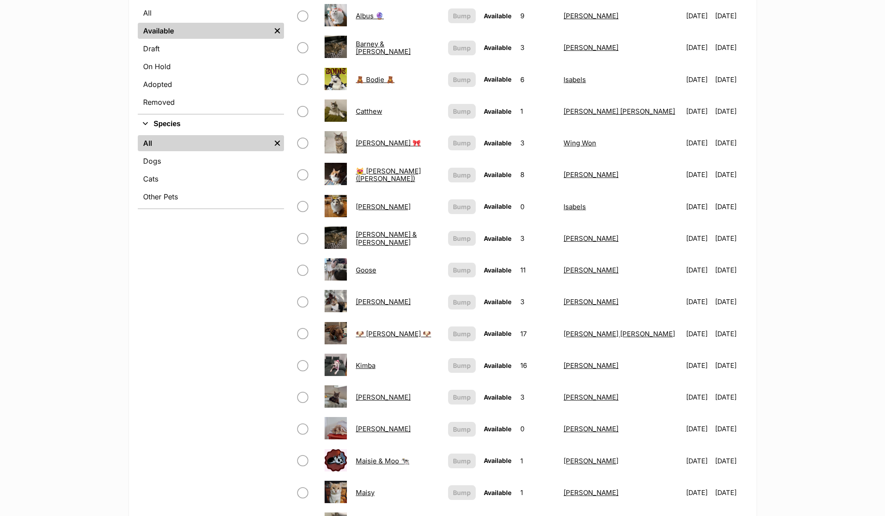
click at [390, 45] on link "Barney & [PERSON_NAME]" at bounding box center [383, 48] width 55 height 16
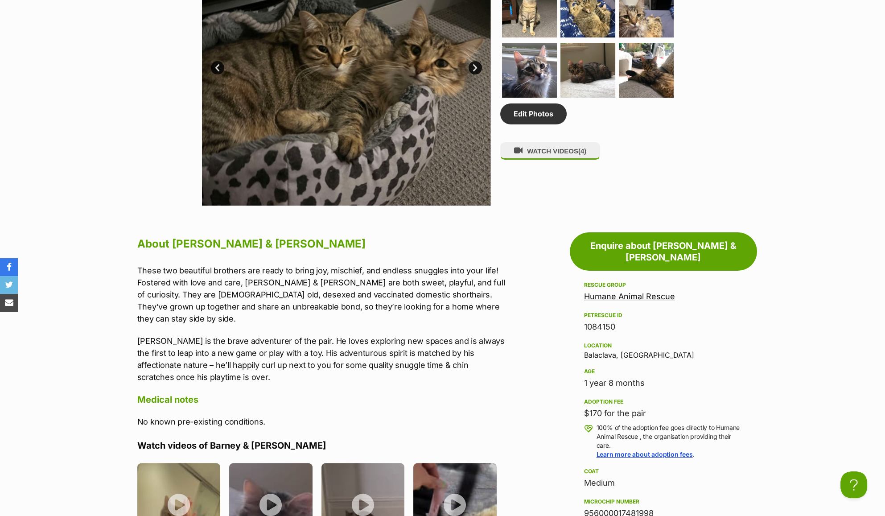
scroll to position [654, 0]
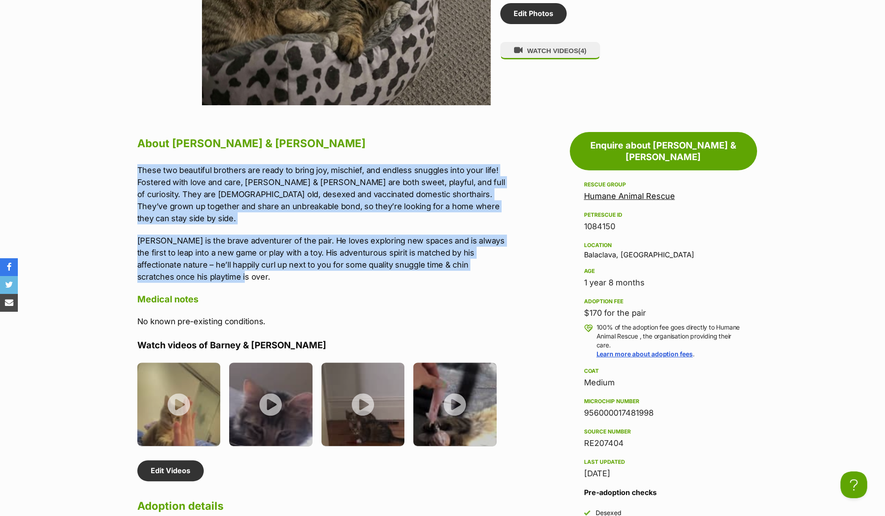
drag, startPoint x: 136, startPoint y: 171, endPoint x: 217, endPoint y: 266, distance: 124.9
click at [217, 266] on div "About [PERSON_NAME] & [PERSON_NAME] These two beautiful brothers are ready to b…" at bounding box center [316, 424] width 377 height 581
copy div "These two beautiful brothers are ready to bring joy, mischief, and endless snug…"
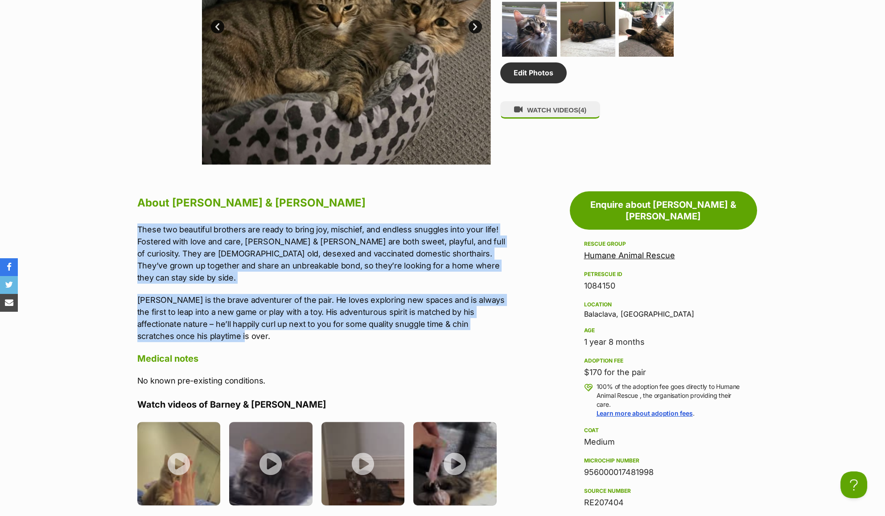
scroll to position [773, 0]
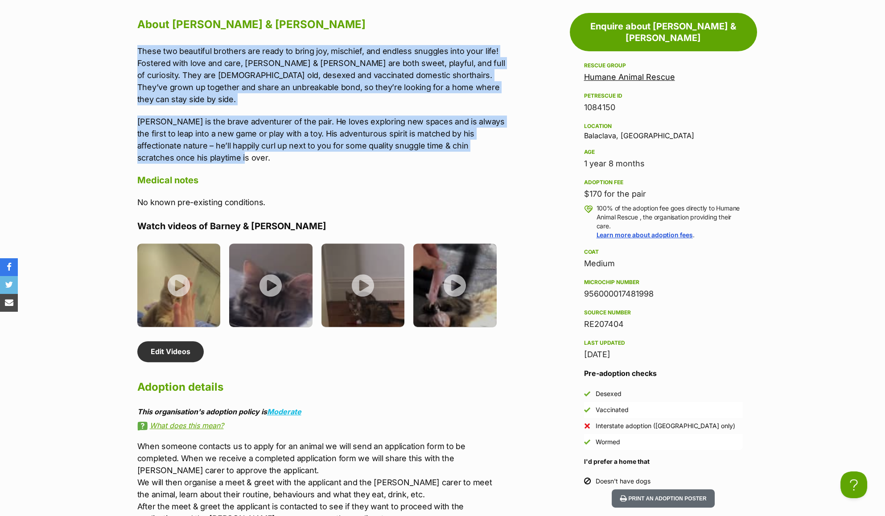
drag, startPoint x: 625, startPoint y: 314, endPoint x: 569, endPoint y: 273, distance: 69.9
click at [569, 273] on aside "Adoption information I've been adopted! This pet is no longer available On Hold…" at bounding box center [662, 434] width 192 height 860
copy div "Microchip number 956000017481998 Source number RE207404"
